Goal: Transaction & Acquisition: Purchase product/service

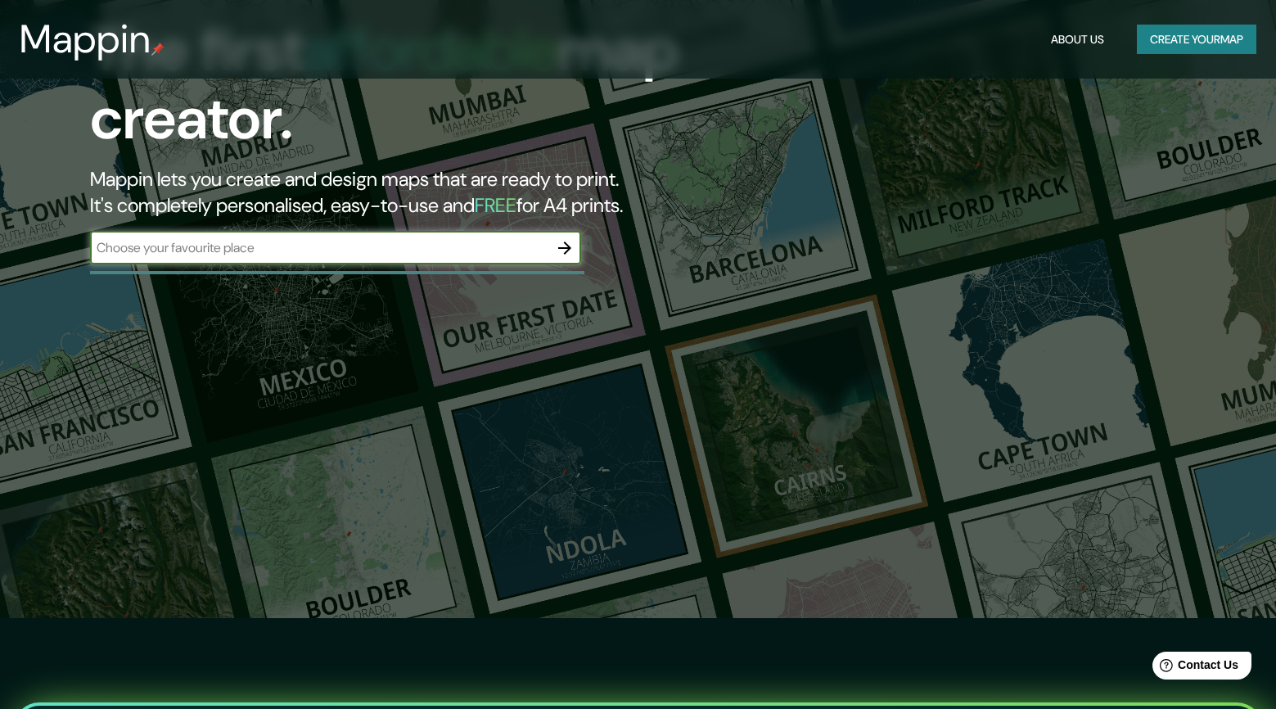
scroll to position [92, 0]
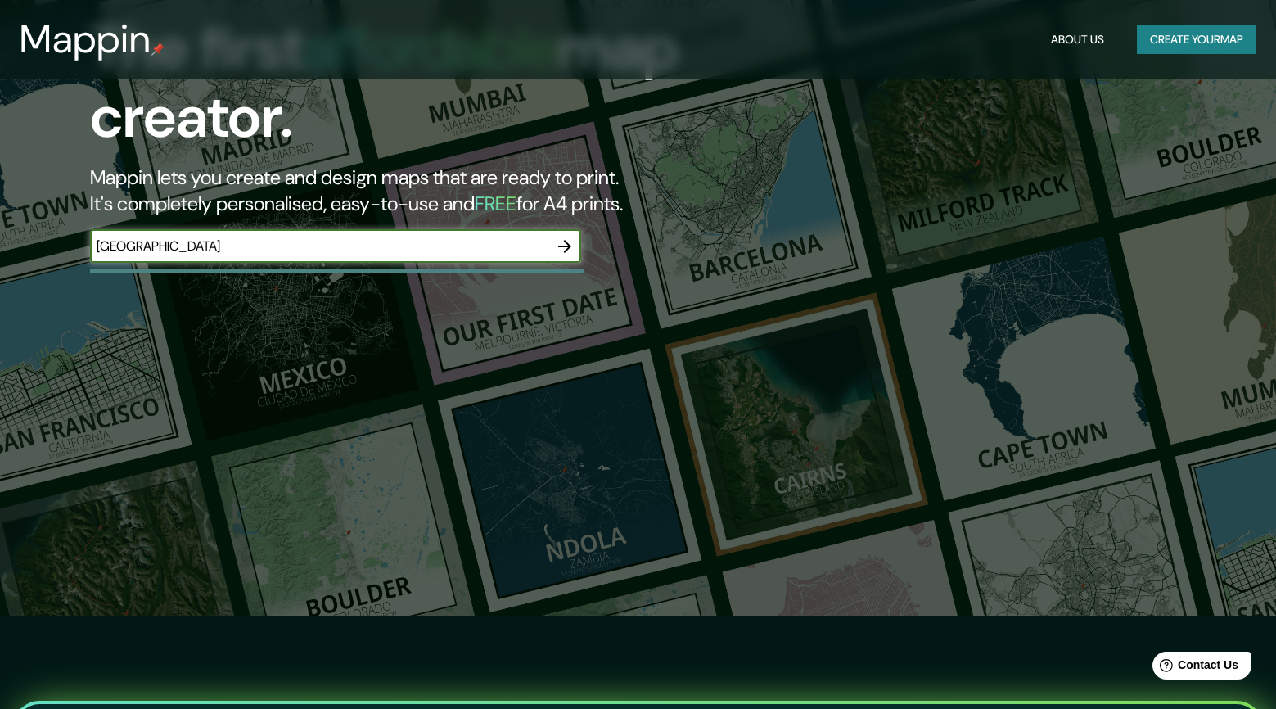
type input "[GEOGRAPHIC_DATA]"
click at [563, 245] on icon "button" at bounding box center [565, 246] width 20 height 20
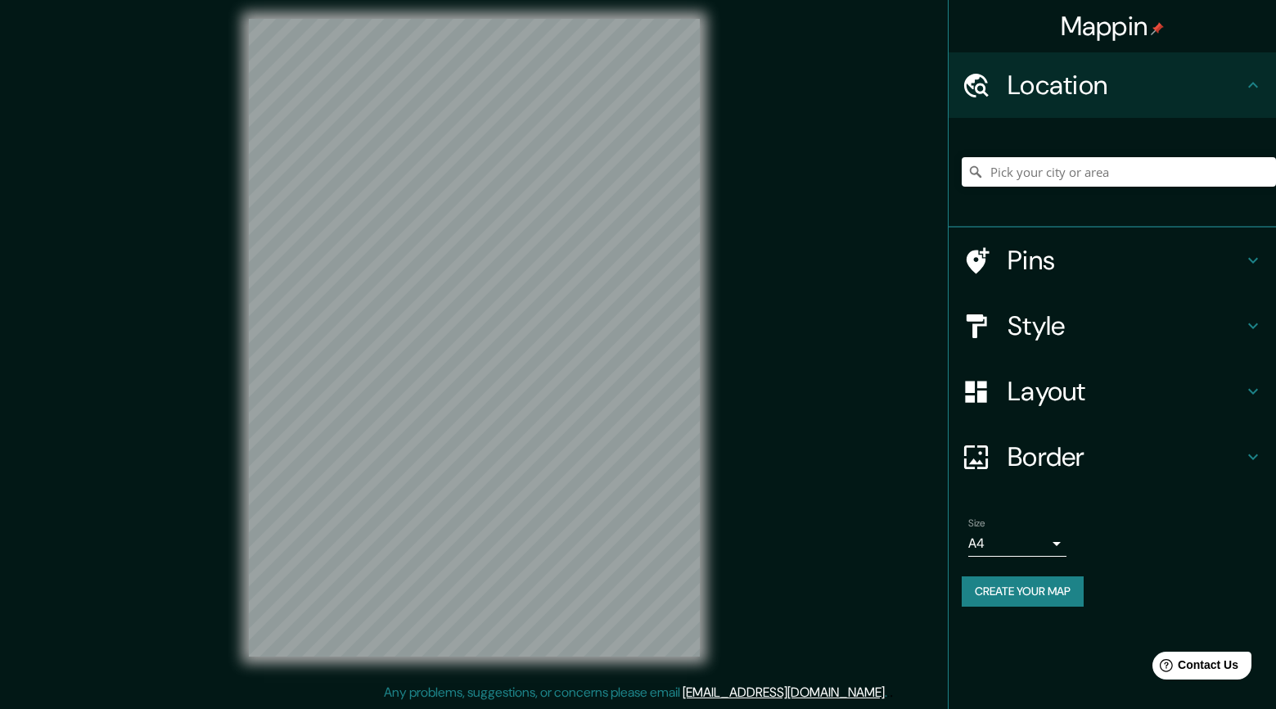
scroll to position [7, 0]
click at [1078, 321] on h4 "Style" at bounding box center [1125, 325] width 236 height 33
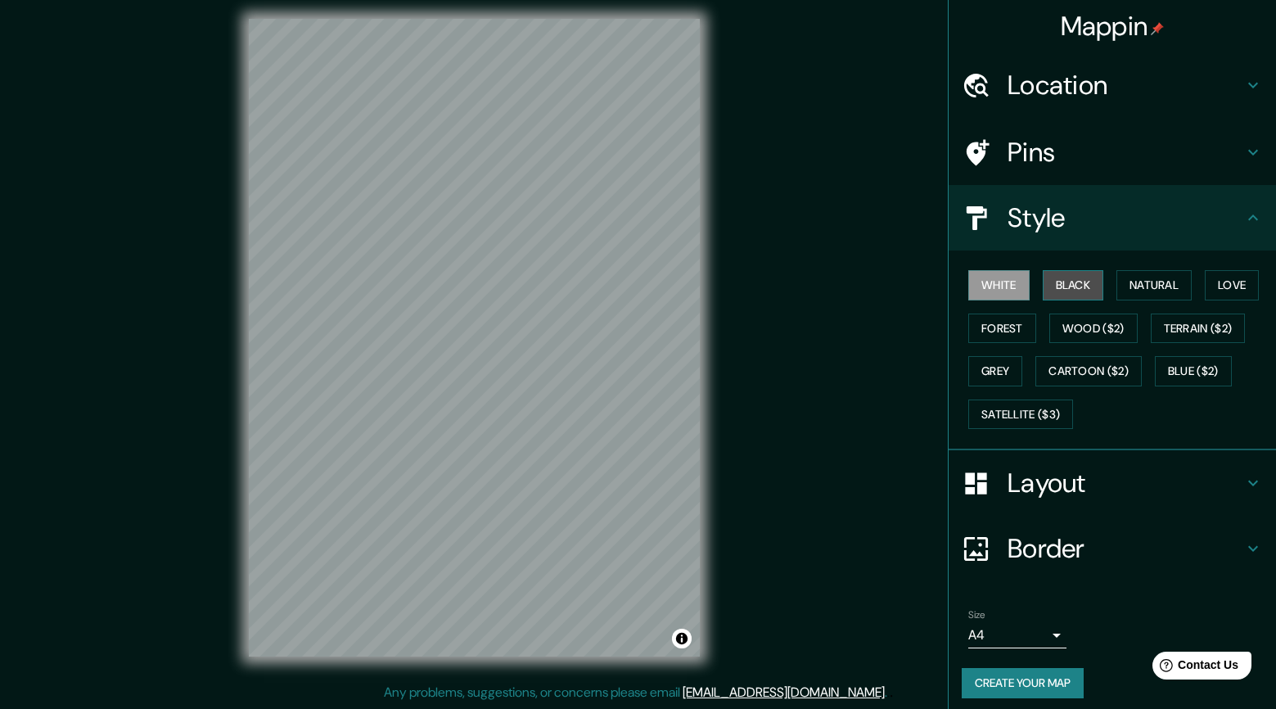
click at [1072, 283] on button "Black" at bounding box center [1072, 285] width 61 height 30
click at [1151, 280] on button "Natural" at bounding box center [1153, 285] width 75 height 30
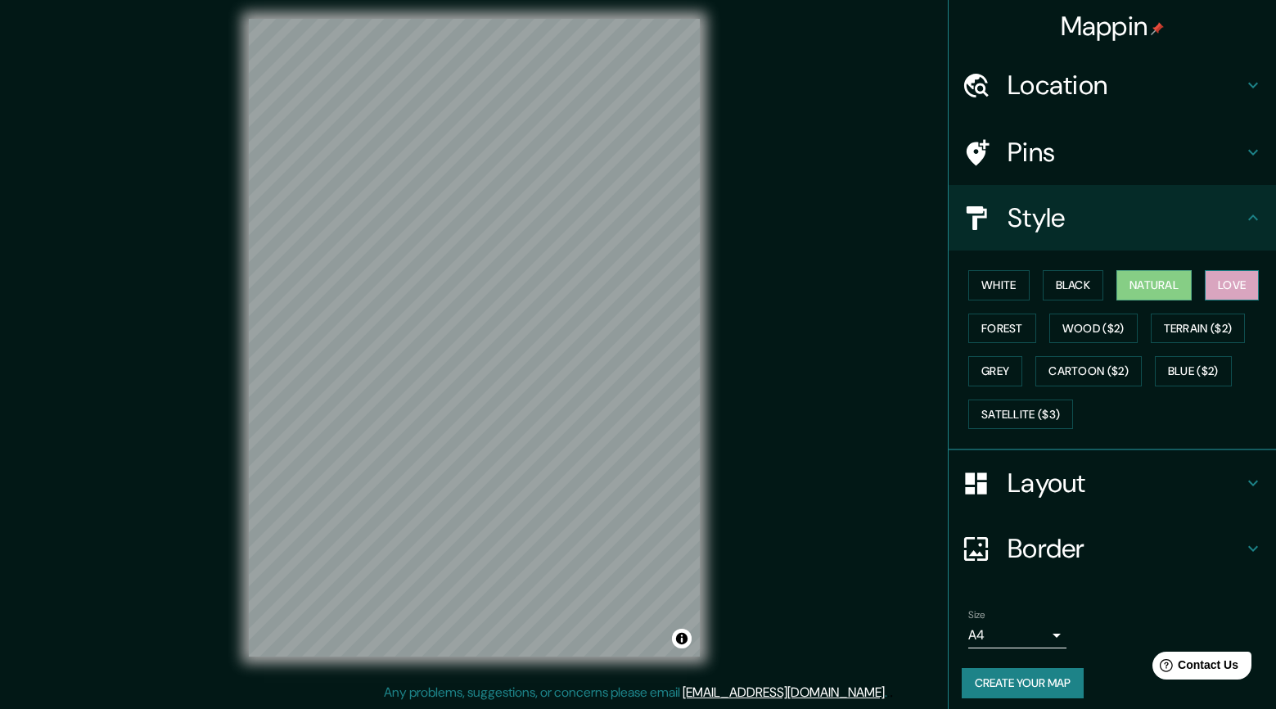
click at [1237, 279] on button "Love" at bounding box center [1231, 285] width 54 height 30
click at [998, 321] on button "Forest" at bounding box center [1002, 328] width 68 height 30
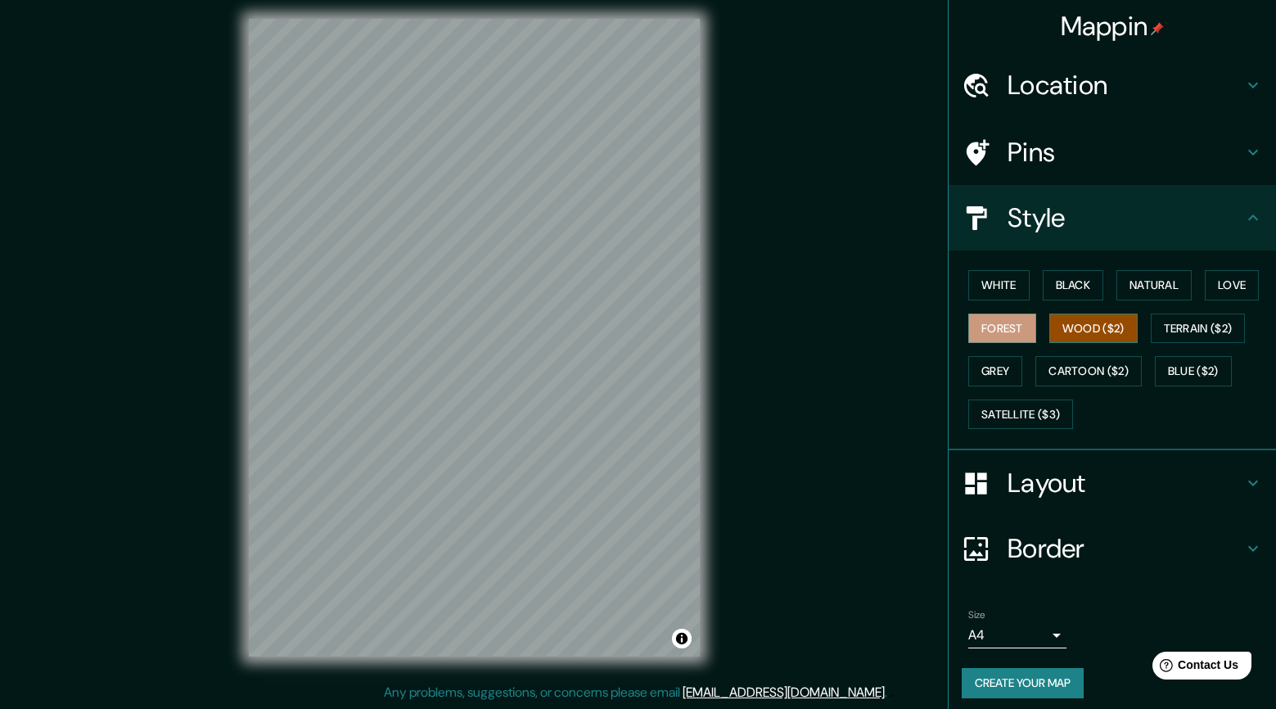
click at [1099, 326] on button "Wood ($2)" at bounding box center [1093, 328] width 88 height 30
click at [1195, 327] on button "Terrain ($2)" at bounding box center [1197, 328] width 95 height 30
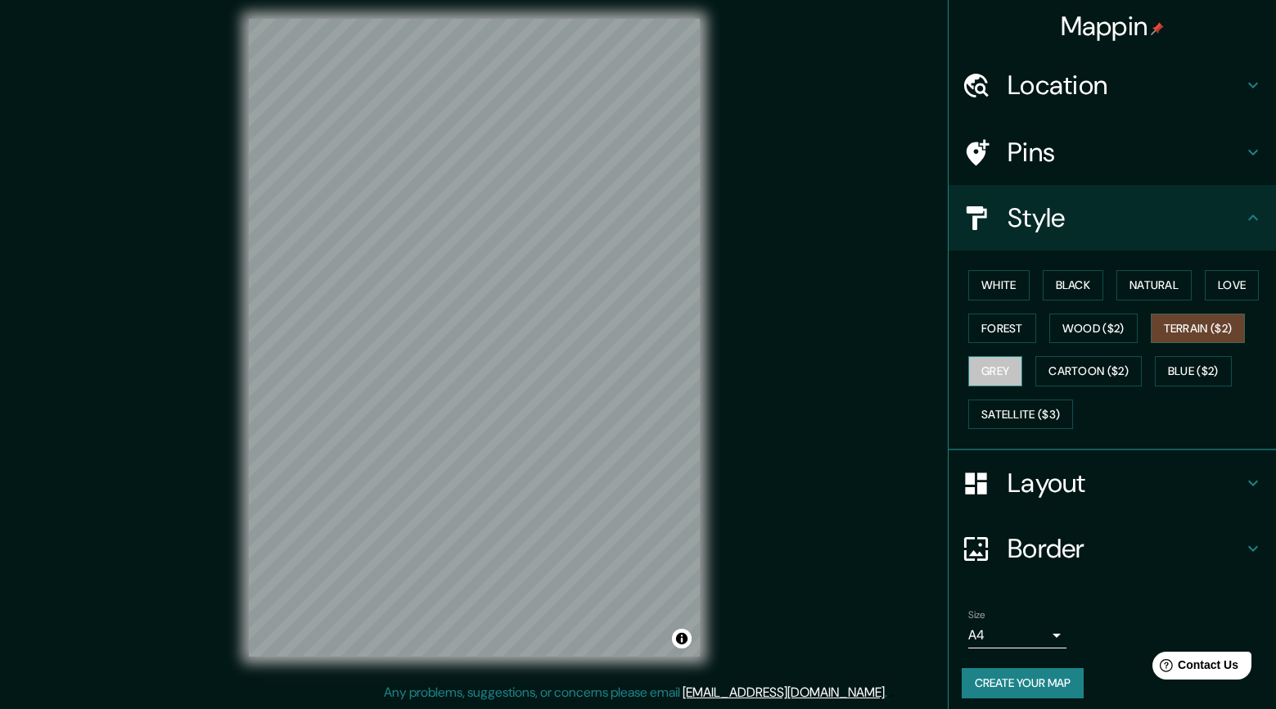
click at [993, 368] on button "Grey" at bounding box center [995, 371] width 54 height 30
click at [1087, 366] on button "Cartoon ($2)" at bounding box center [1088, 371] width 106 height 30
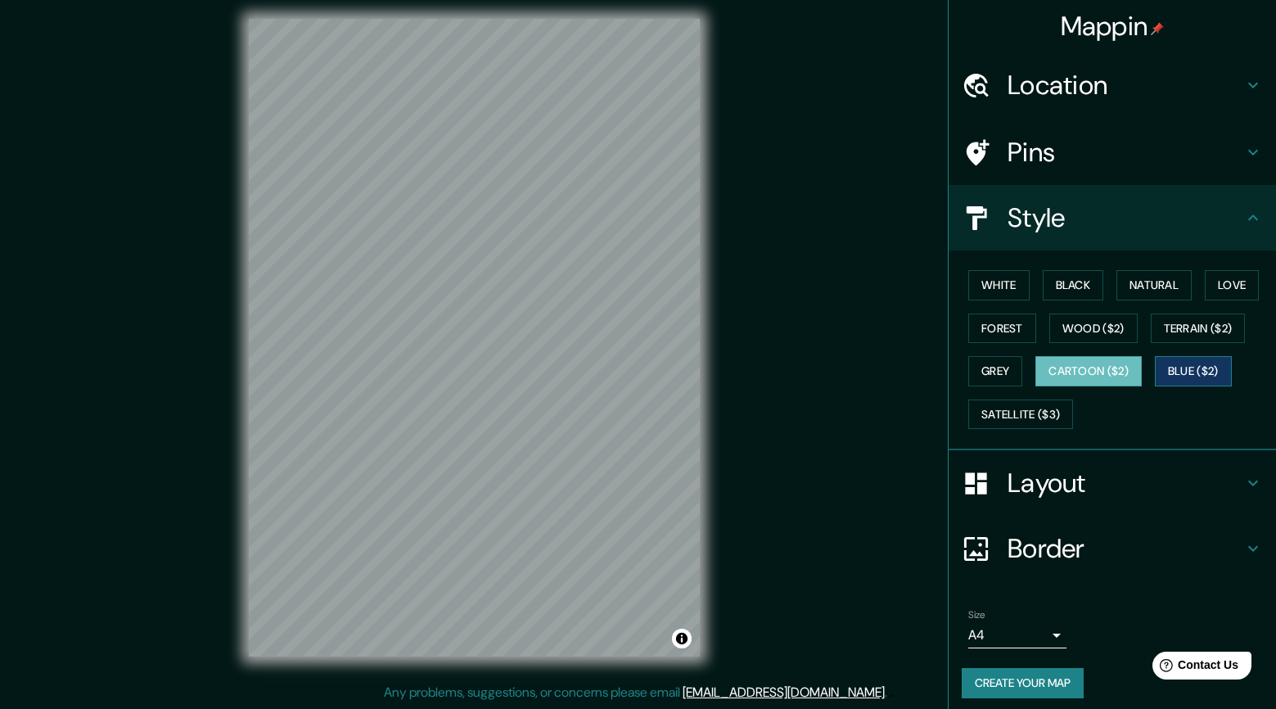
click at [1198, 369] on button "Blue ($2)" at bounding box center [1193, 371] width 77 height 30
click at [1008, 411] on button "Satellite ($3)" at bounding box center [1020, 414] width 105 height 30
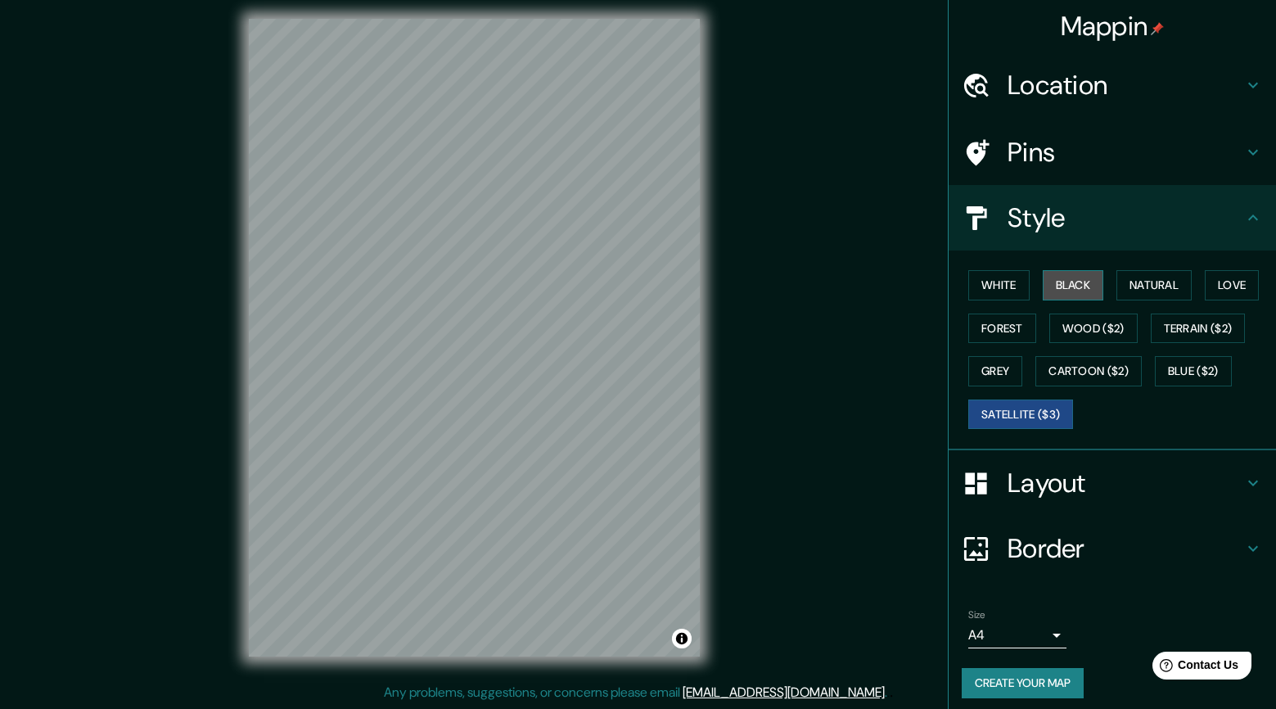
click at [1072, 285] on button "Black" at bounding box center [1072, 285] width 61 height 30
click at [1177, 280] on button "Natural" at bounding box center [1153, 285] width 75 height 30
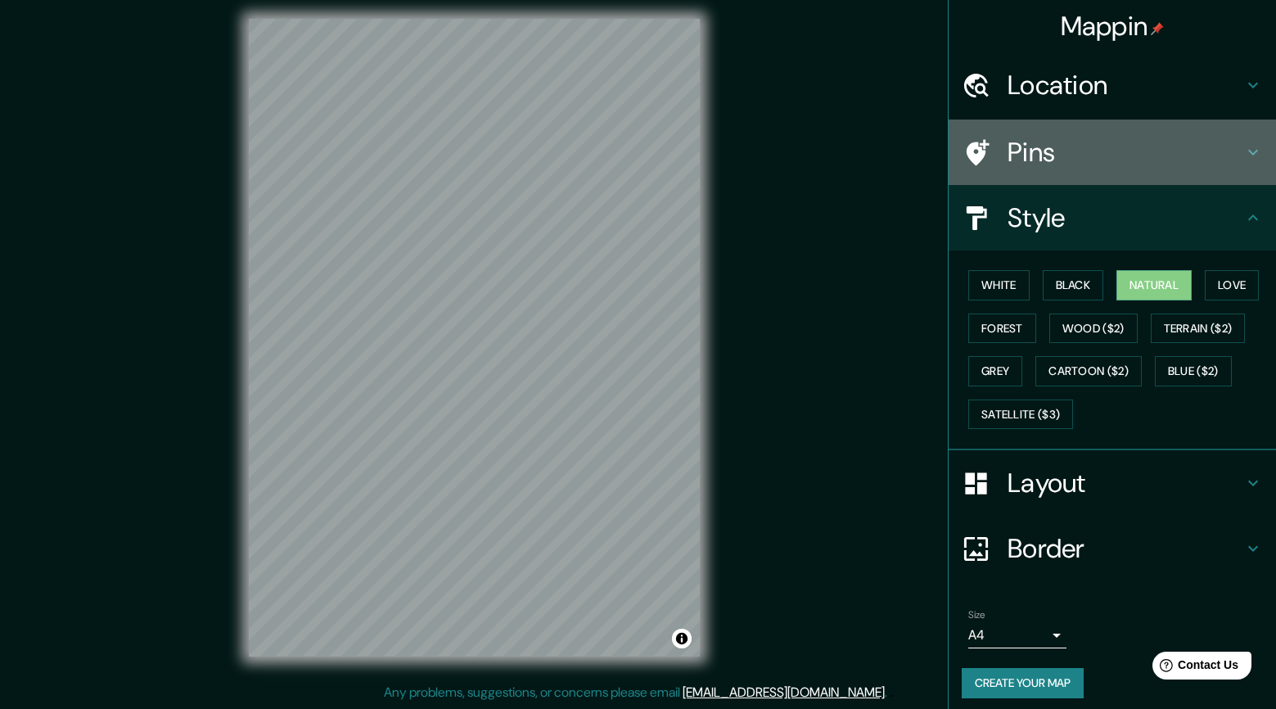
click at [1092, 155] on h4 "Pins" at bounding box center [1125, 152] width 236 height 33
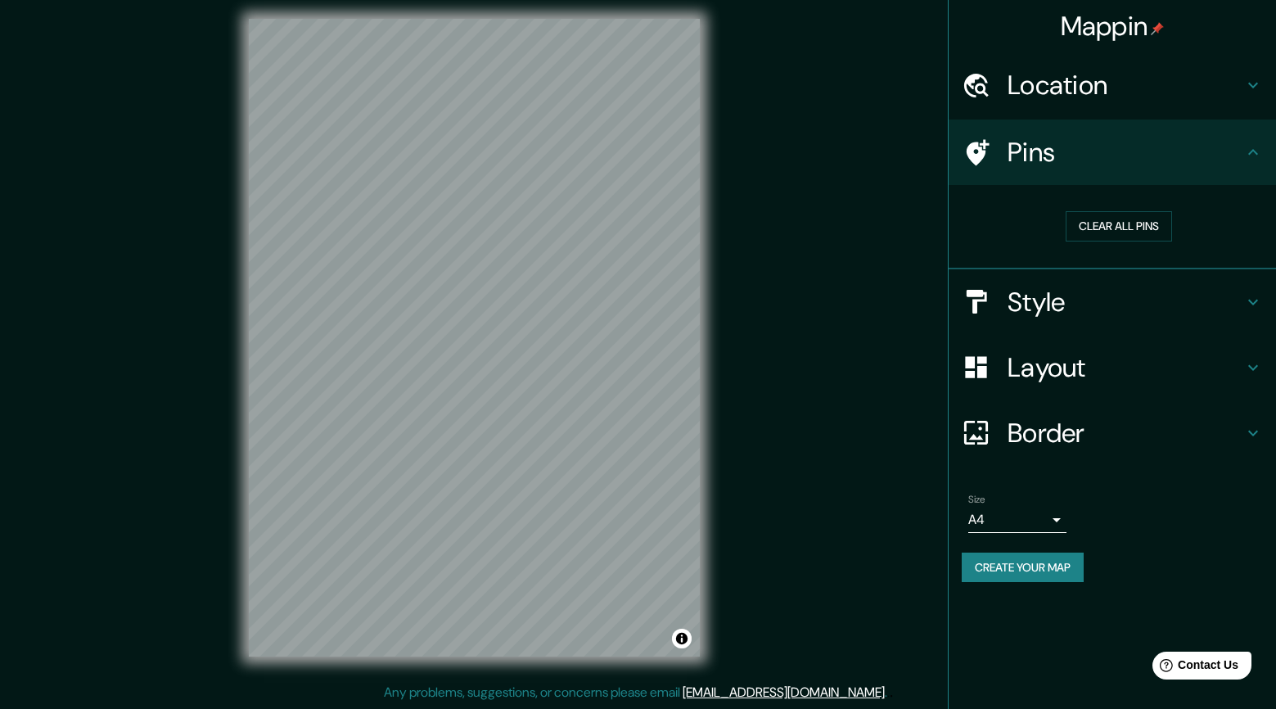
click at [1083, 357] on h4 "Layout" at bounding box center [1125, 367] width 236 height 33
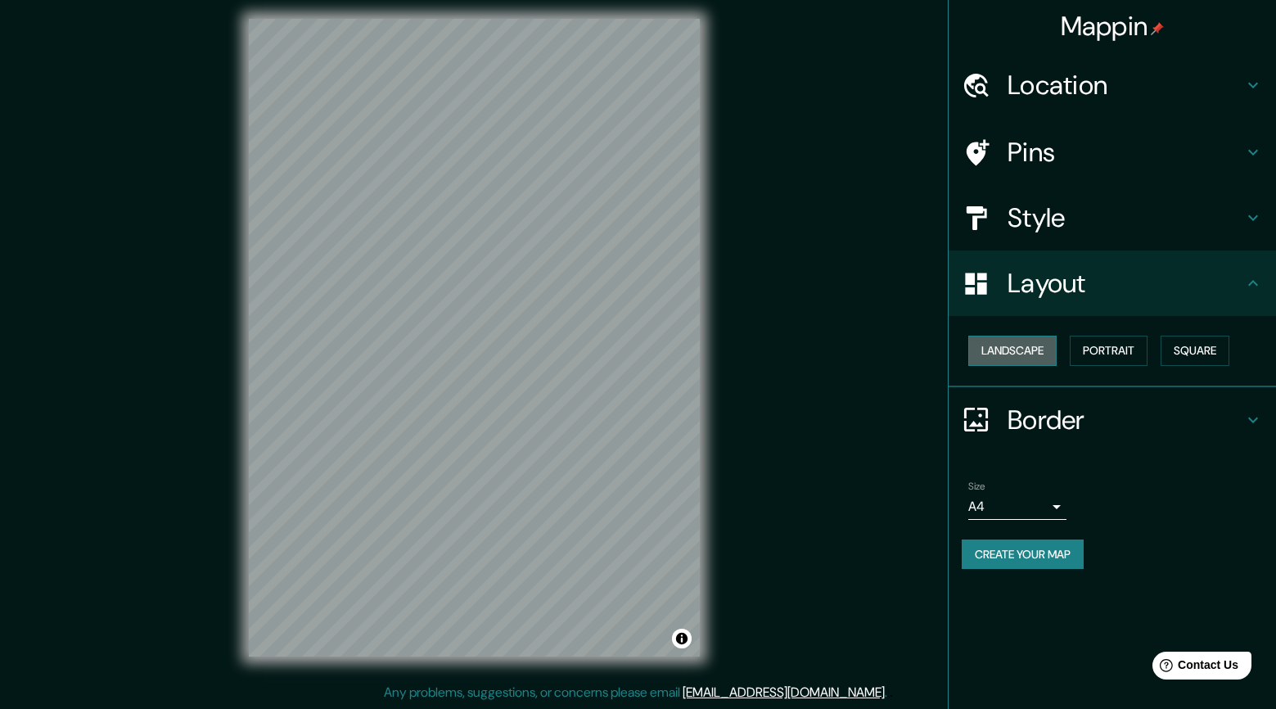
click at [1027, 344] on button "Landscape" at bounding box center [1012, 350] width 88 height 30
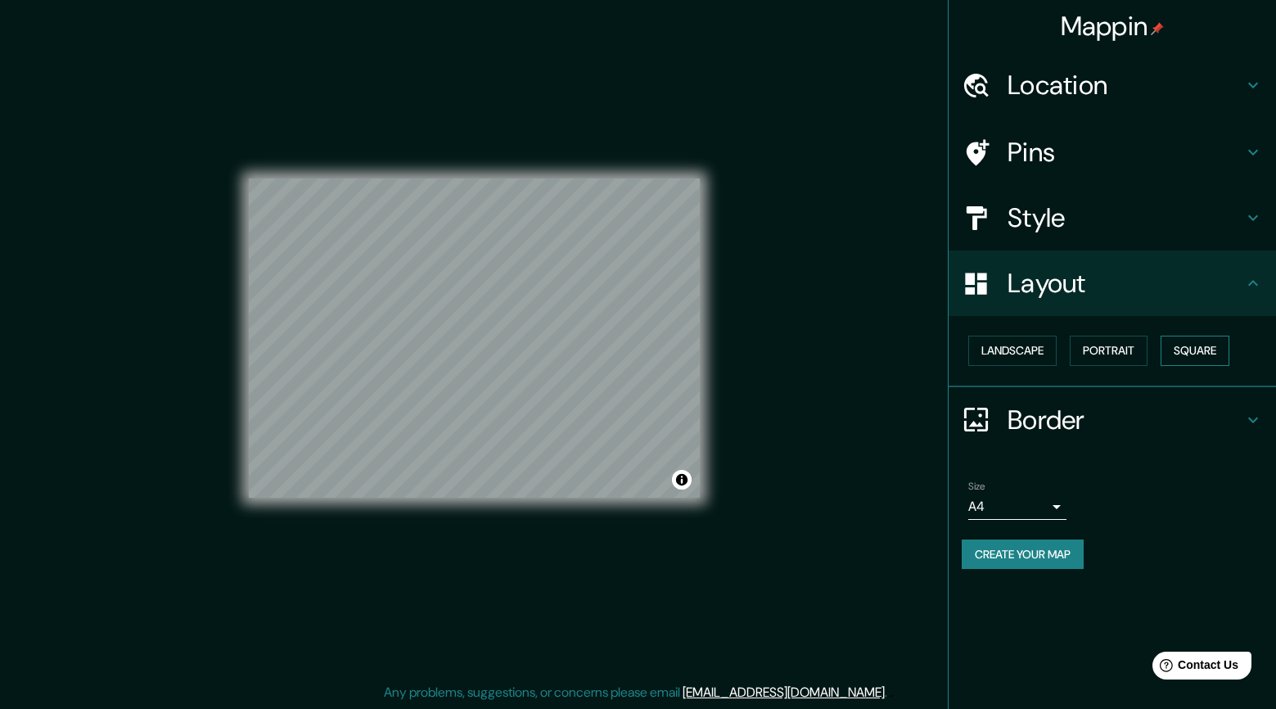
click at [1206, 344] on button "Square" at bounding box center [1194, 350] width 69 height 30
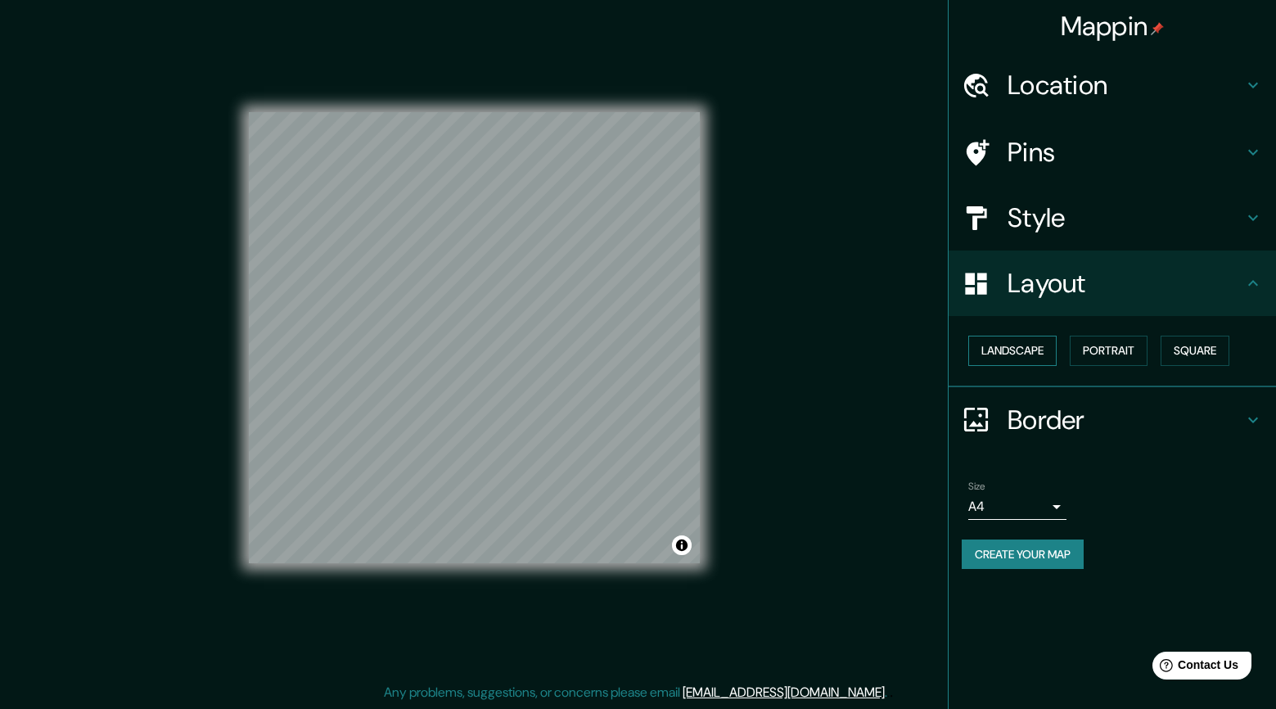
click at [1000, 345] on button "Landscape" at bounding box center [1012, 350] width 88 height 30
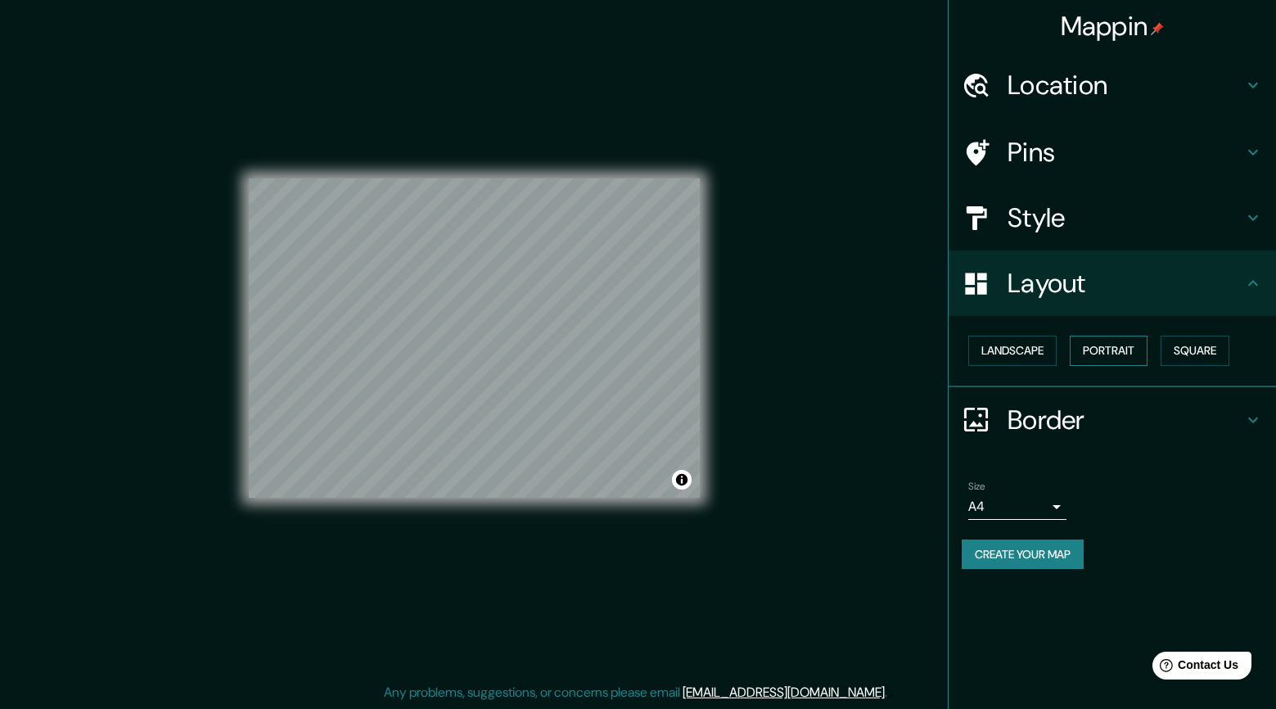
click at [1104, 347] on button "Portrait" at bounding box center [1108, 350] width 78 height 30
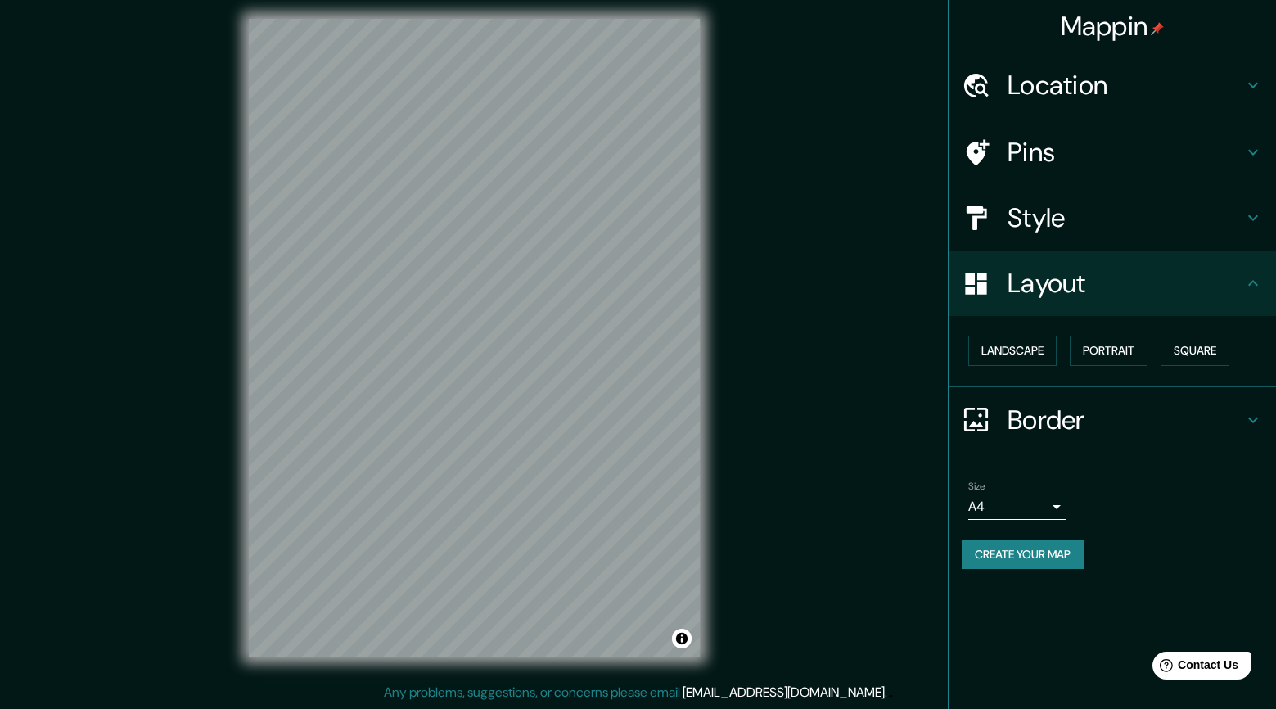
click at [1052, 412] on h4 "Border" at bounding box center [1125, 419] width 236 height 33
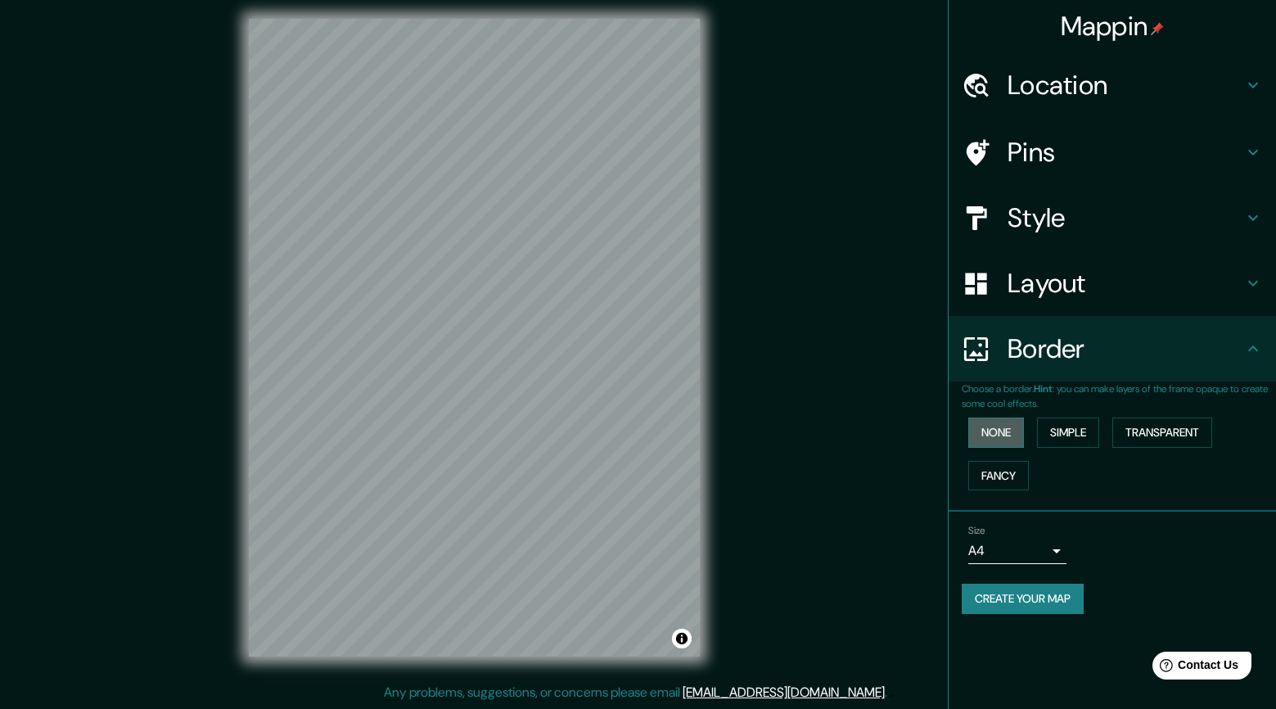
click at [984, 429] on button "None" at bounding box center [996, 432] width 56 height 30
click at [1079, 426] on button "Simple" at bounding box center [1068, 432] width 62 height 30
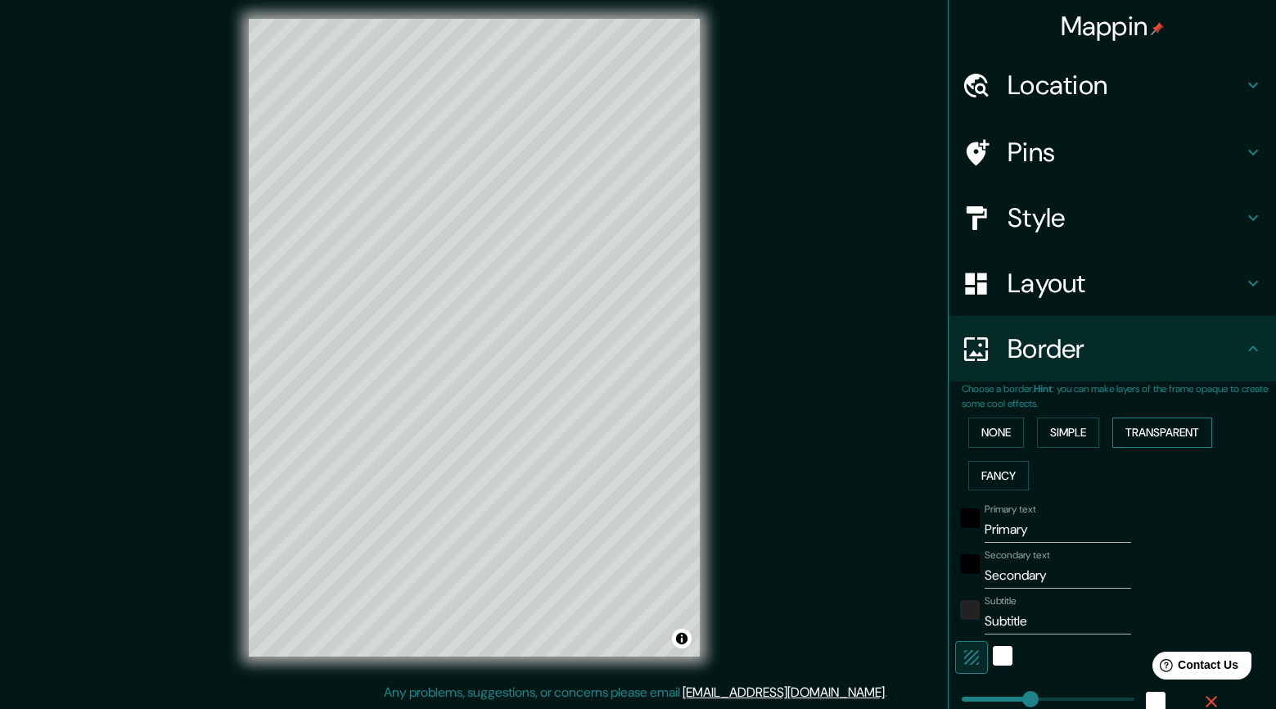
click at [1177, 430] on button "Transparent" at bounding box center [1162, 432] width 100 height 30
click at [997, 468] on button "Fancy" at bounding box center [998, 476] width 61 height 30
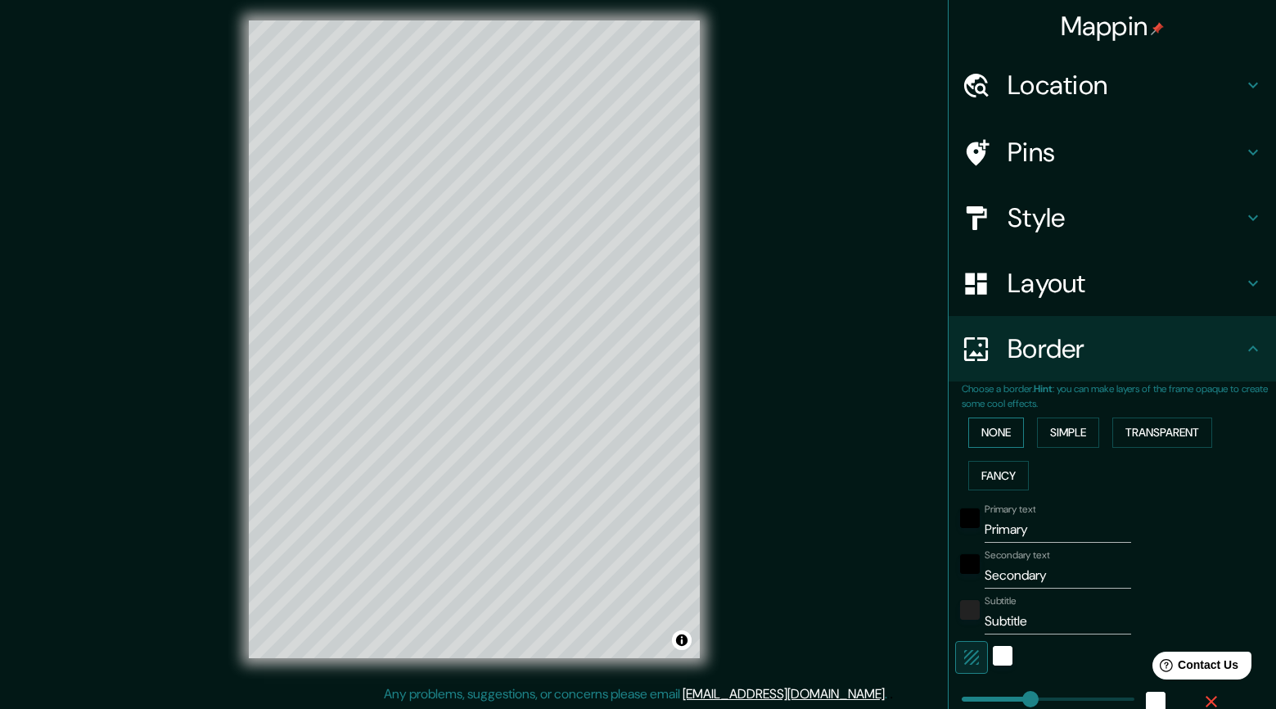
scroll to position [0, 0]
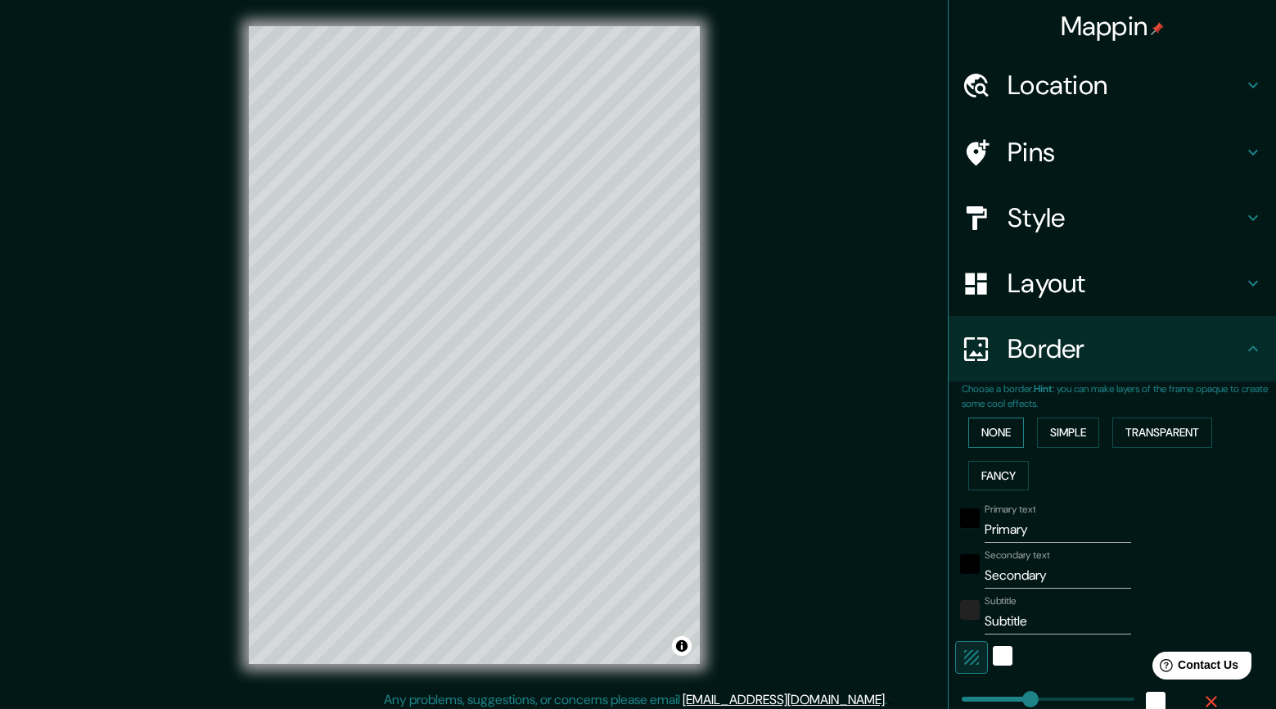
click at [999, 432] on button "None" at bounding box center [996, 432] width 56 height 30
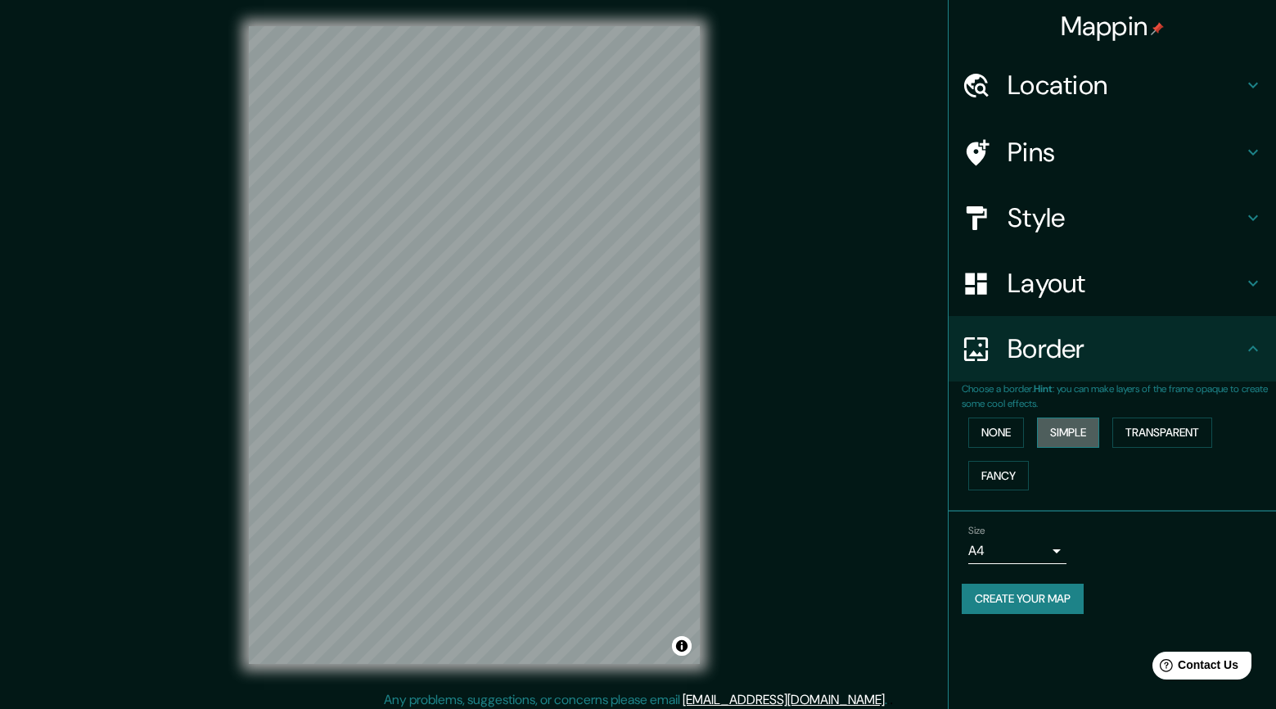
click at [1075, 430] on button "Simple" at bounding box center [1068, 432] width 62 height 30
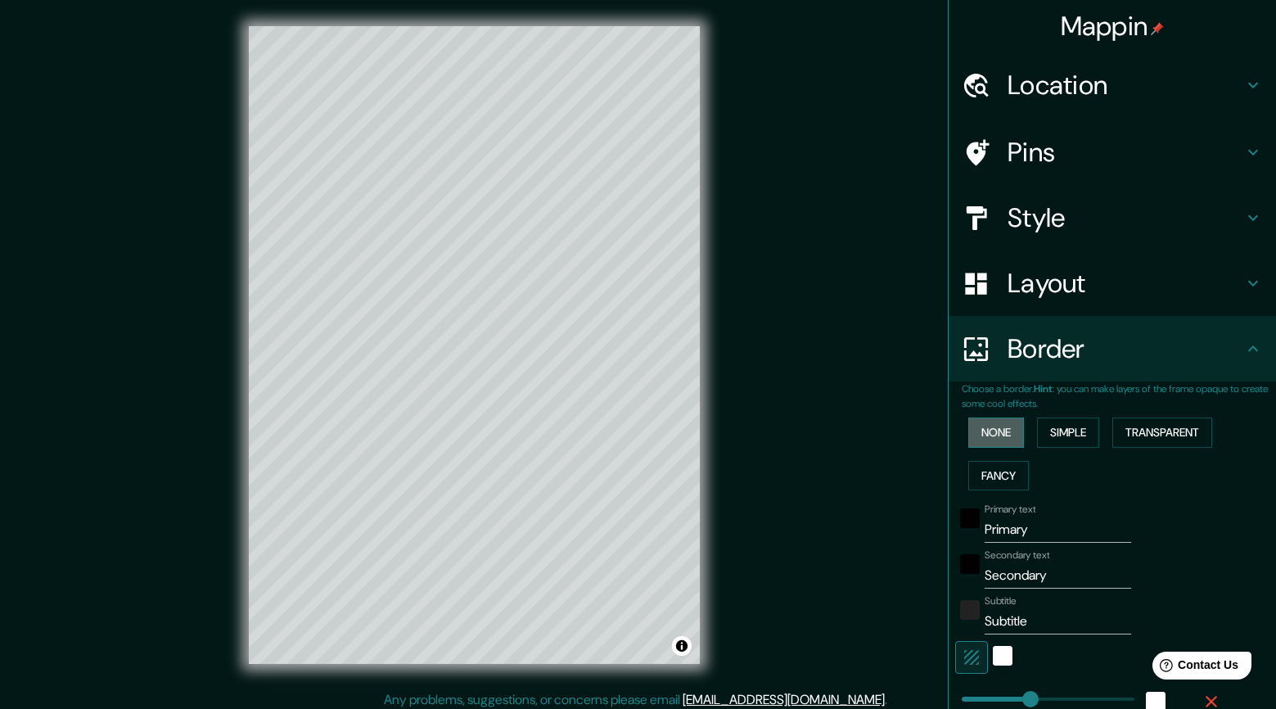
click at [988, 426] on button "None" at bounding box center [996, 432] width 56 height 30
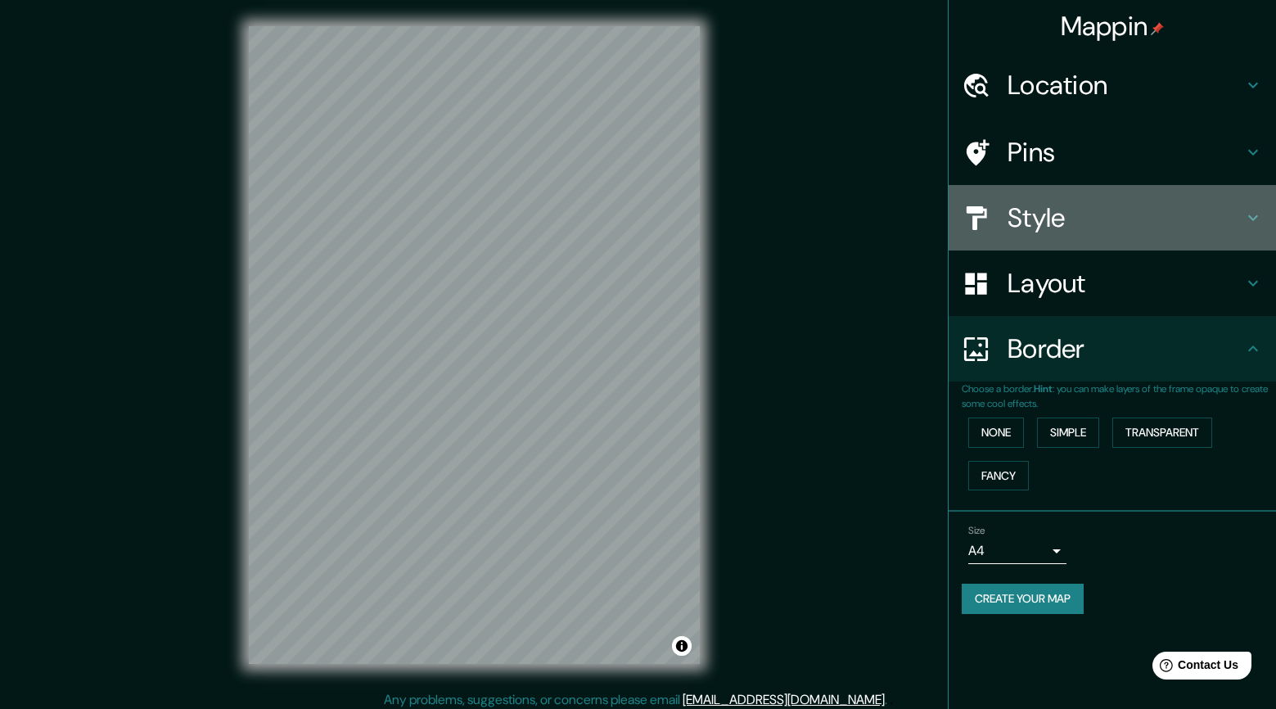
click at [1023, 216] on h4 "Style" at bounding box center [1125, 217] width 236 height 33
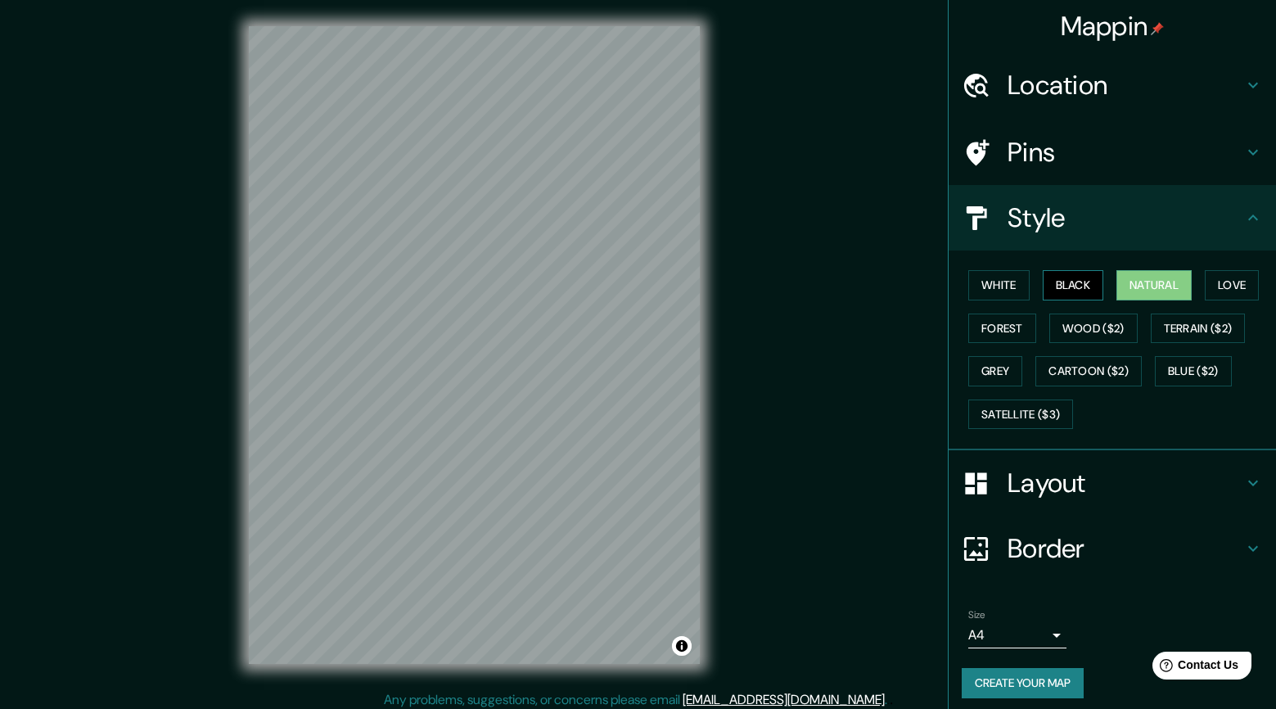
click at [1074, 284] on button "Black" at bounding box center [1072, 285] width 61 height 30
click at [1002, 277] on button "White" at bounding box center [998, 285] width 61 height 30
click at [1227, 287] on button "Love" at bounding box center [1231, 285] width 54 height 30
click at [1010, 327] on button "Forest" at bounding box center [1002, 328] width 68 height 30
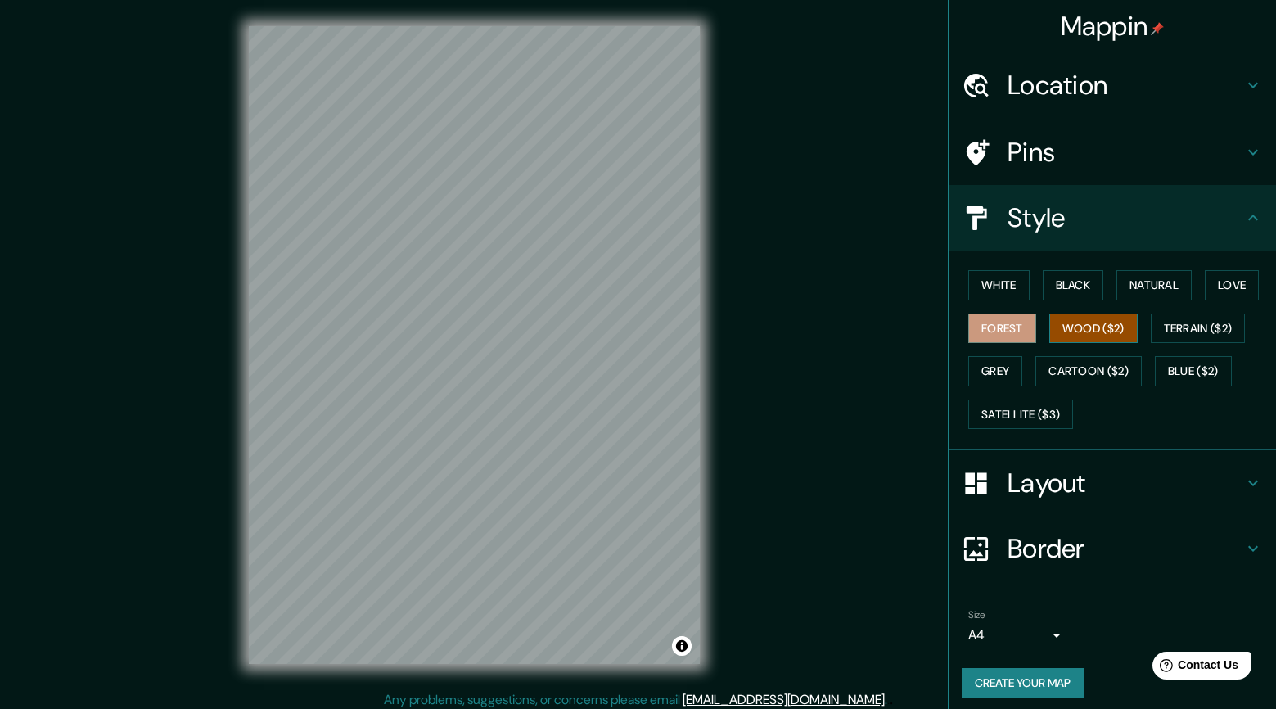
click at [1089, 327] on button "Wood ($2)" at bounding box center [1093, 328] width 88 height 30
click at [991, 362] on button "Grey" at bounding box center [995, 371] width 54 height 30
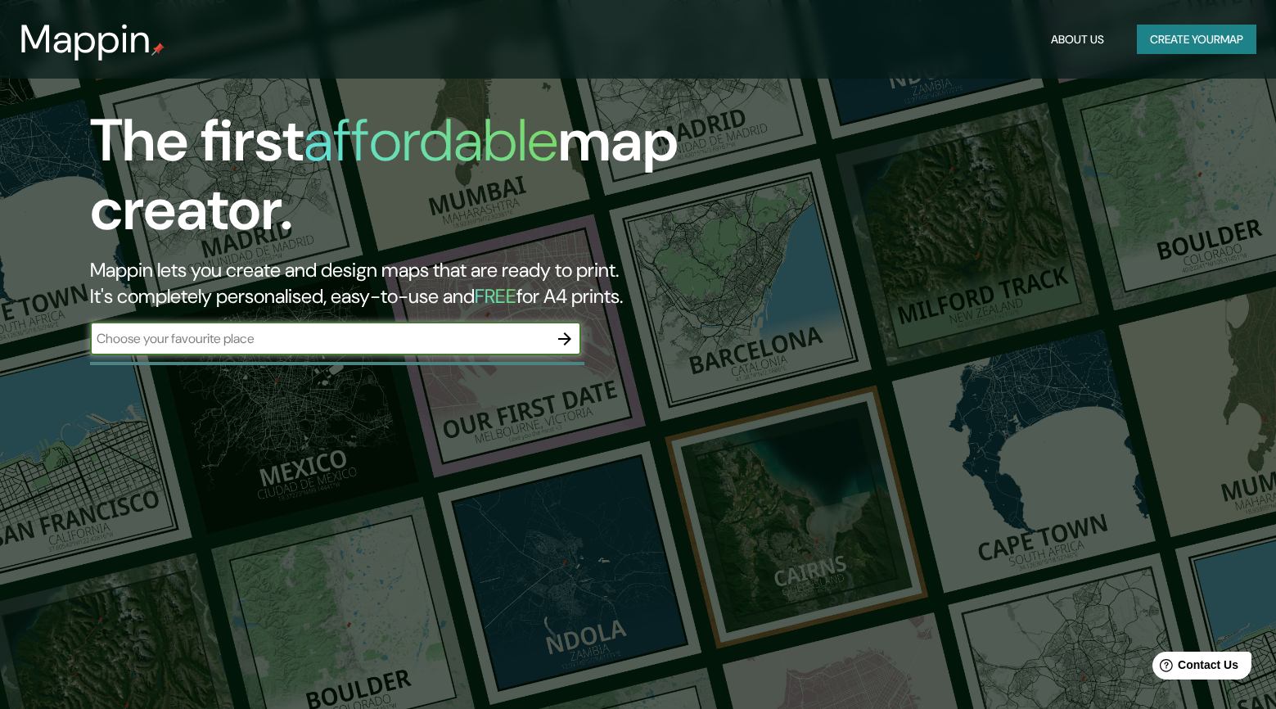
scroll to position [92, 0]
